Goal: Information Seeking & Learning: Learn about a topic

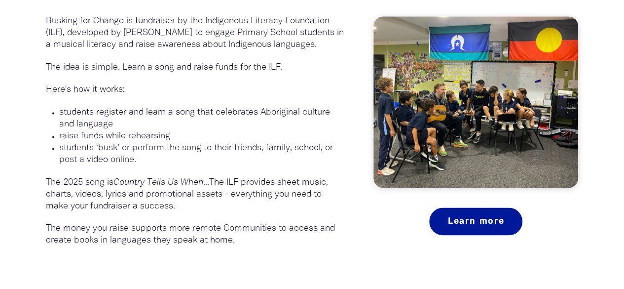
scroll to position [621, 0]
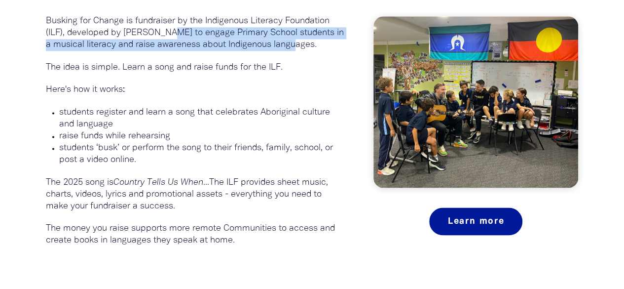
drag, startPoint x: 307, startPoint y: 45, endPoint x: 167, endPoint y: 33, distance: 140.6
click at [167, 33] on p "Busking for Change is fundraiser by the Indigenous Literacy Foundation (ILF), d…" at bounding box center [195, 33] width 299 height 36
drag, startPoint x: 168, startPoint y: 33, endPoint x: 154, endPoint y: 45, distance: 18.2
click at [154, 45] on p "Busking for Change is fundraiser by the Indigenous Literacy Foundation (ILF), d…" at bounding box center [195, 33] width 299 height 36
click at [305, 47] on p "Busking for Change is fundraiser by the Indigenous Literacy Foundation (ILF), d…" at bounding box center [195, 33] width 299 height 36
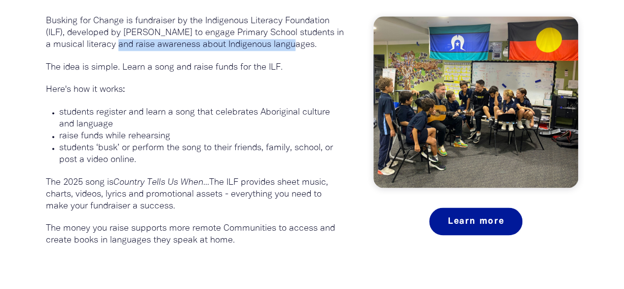
drag, startPoint x: 307, startPoint y: 46, endPoint x: 129, endPoint y: 45, distance: 177.7
click at [129, 45] on p "Busking for Change is fundraiser by the Indigenous Literacy Foundation (ILF), d…" at bounding box center [195, 33] width 299 height 36
copy p "raise awareness about Indigenous languages"
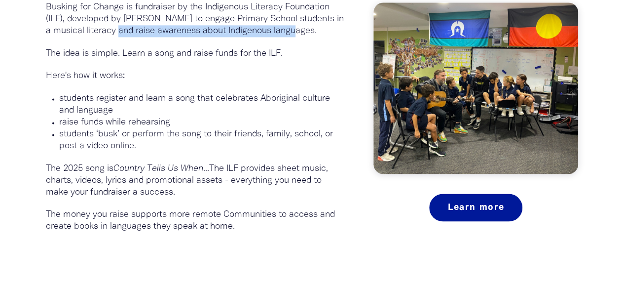
scroll to position [635, 0]
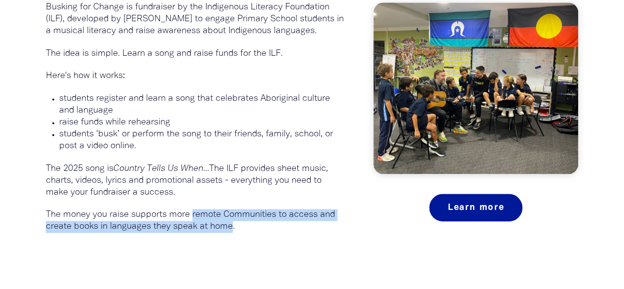
drag, startPoint x: 232, startPoint y: 226, endPoint x: 193, endPoint y: 217, distance: 39.7
click at [193, 217] on p "The money you raise supports more remote Communities to access and create books…" at bounding box center [195, 221] width 299 height 24
copy p "remote Communities to access and create books in languages they speak at home"
